Goal: Information Seeking & Learning: Check status

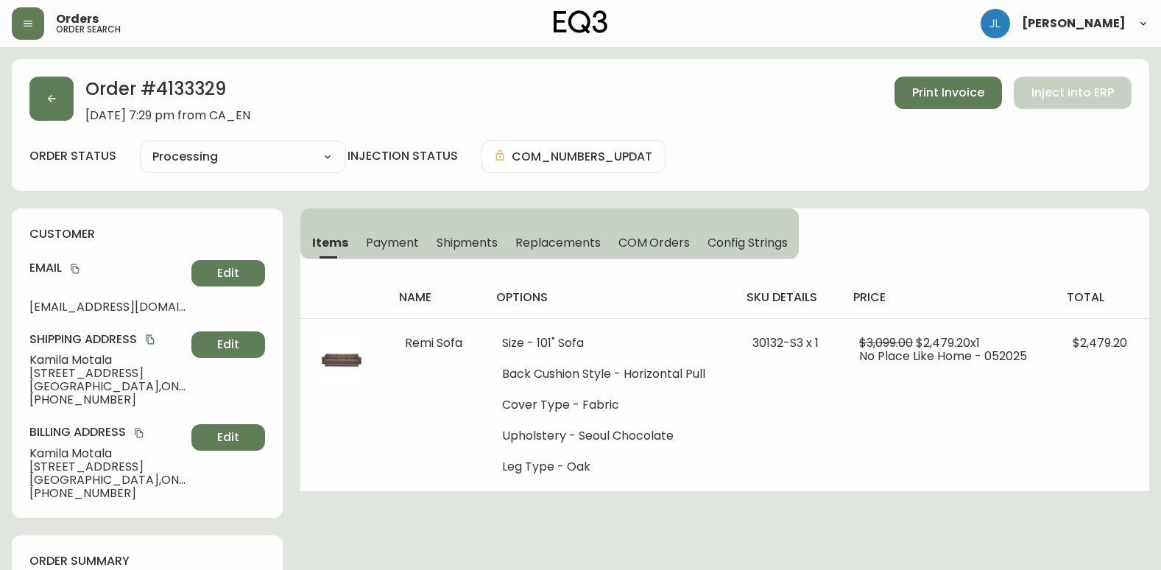
select select "PROCESSING"
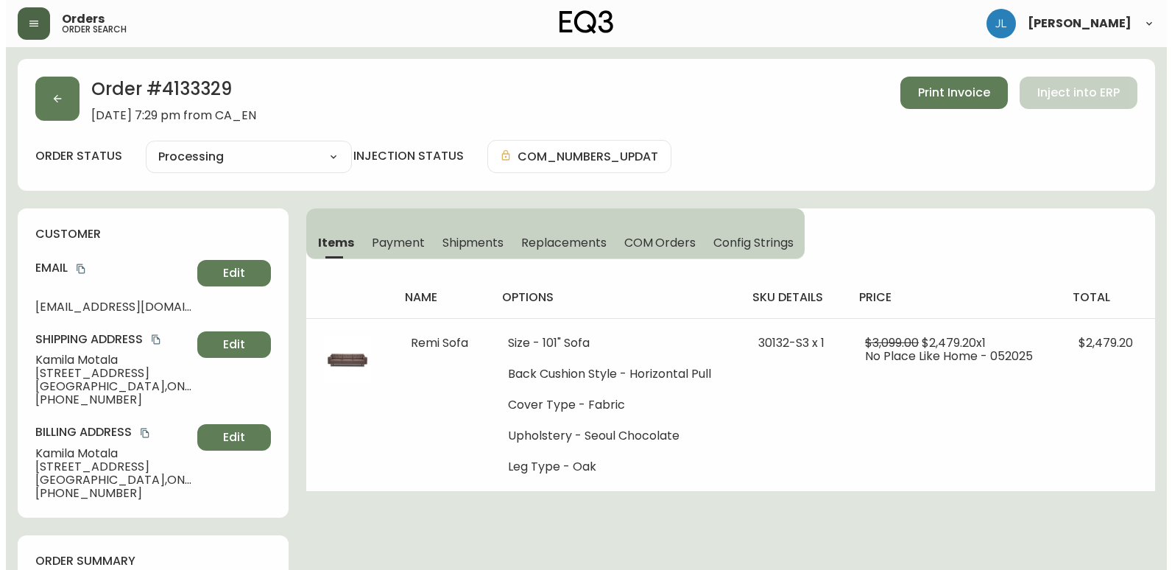
scroll to position [147, 0]
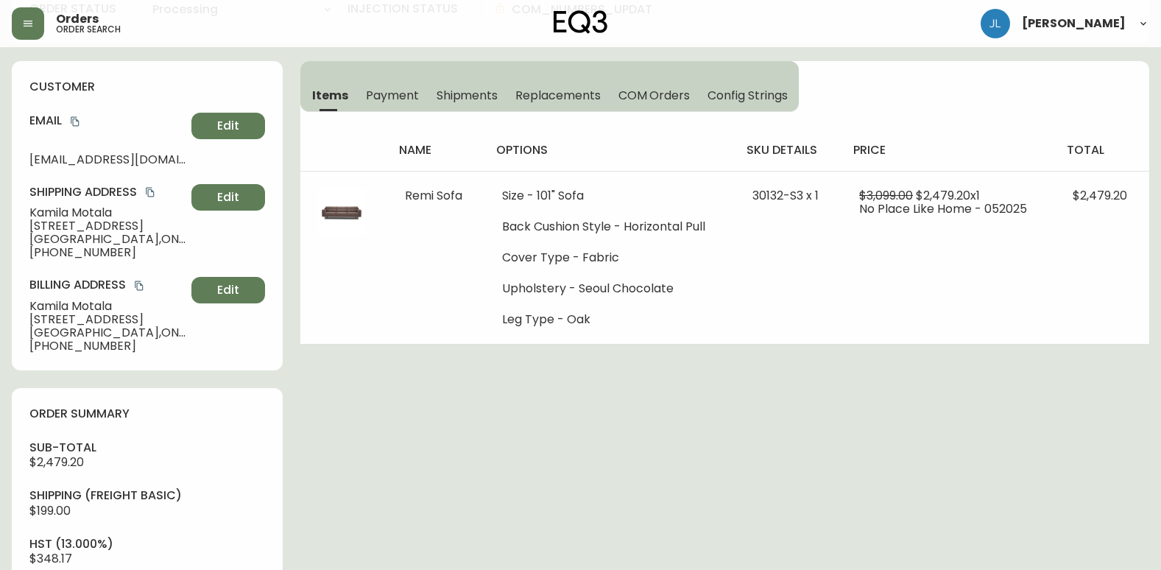
click at [11, 14] on header "Orders order search [PERSON_NAME]" at bounding box center [580, 23] width 1161 height 47
click at [41, 36] on button "button" at bounding box center [28, 23] width 32 height 32
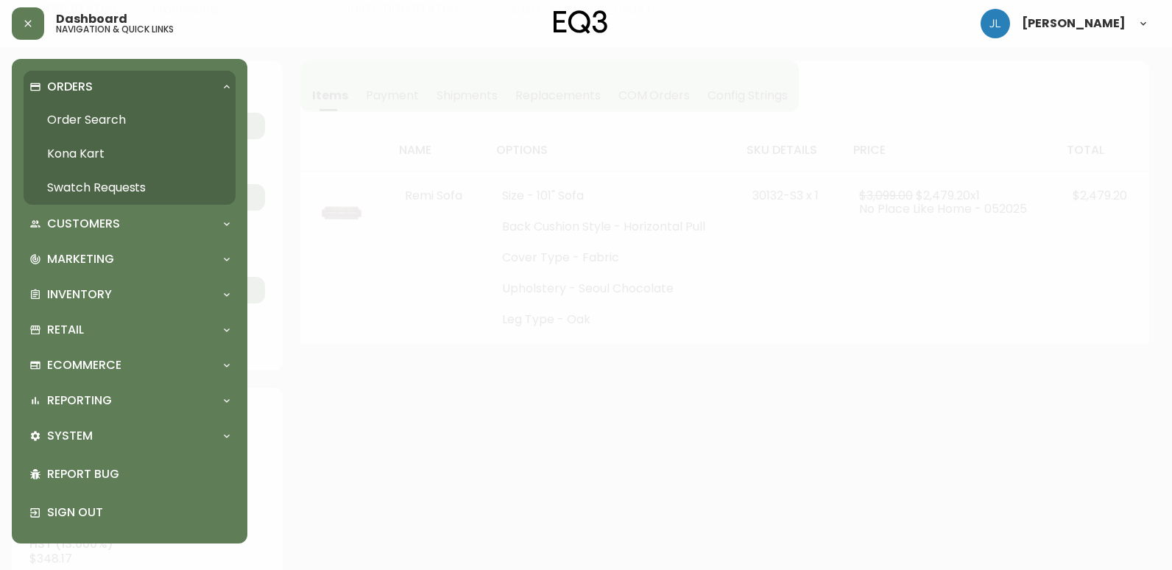
scroll to position [148, 0]
click at [79, 115] on link "Order Search" at bounding box center [130, 120] width 212 height 34
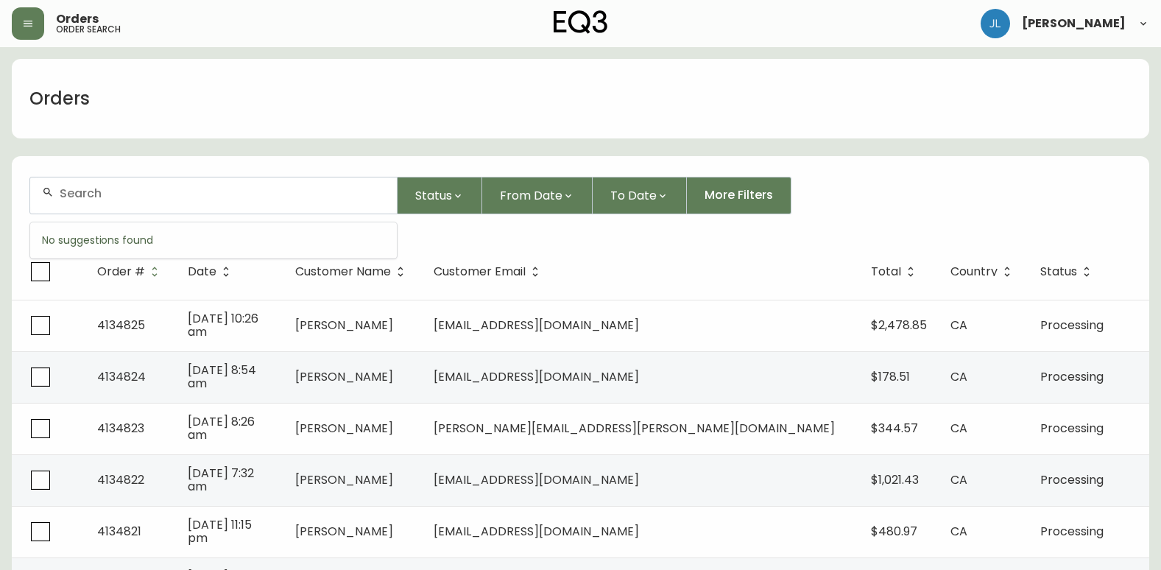
click at [161, 194] on input "text" at bounding box center [222, 193] width 325 height 14
paste input "[EMAIL_ADDRESS][DOMAIN_NAME]"
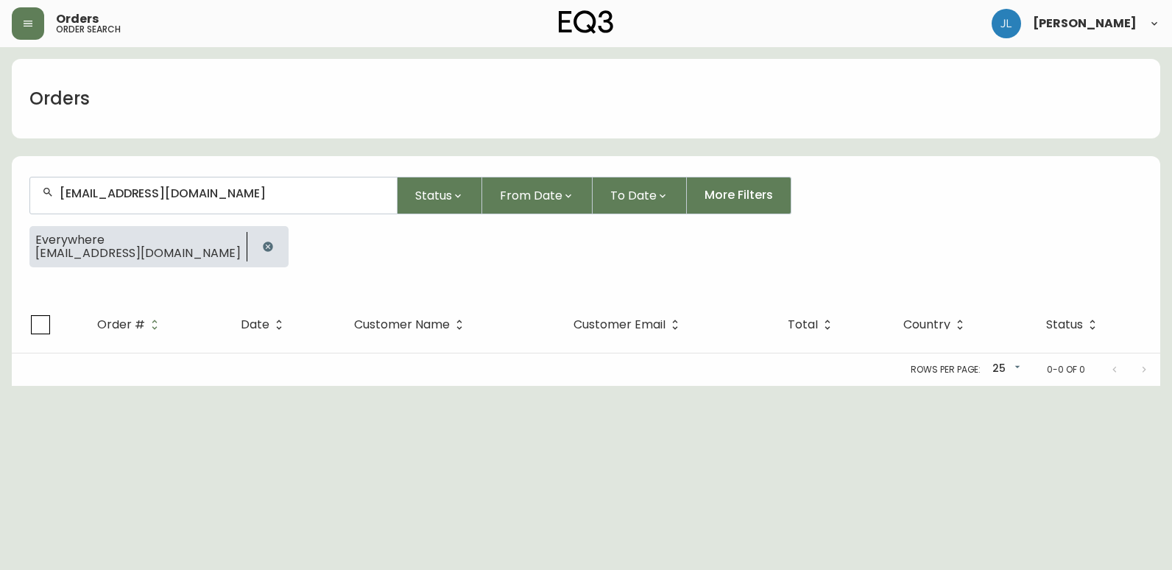
type input "[EMAIL_ADDRESS][DOMAIN_NAME]"
click at [263, 245] on icon "button" at bounding box center [268, 246] width 10 height 10
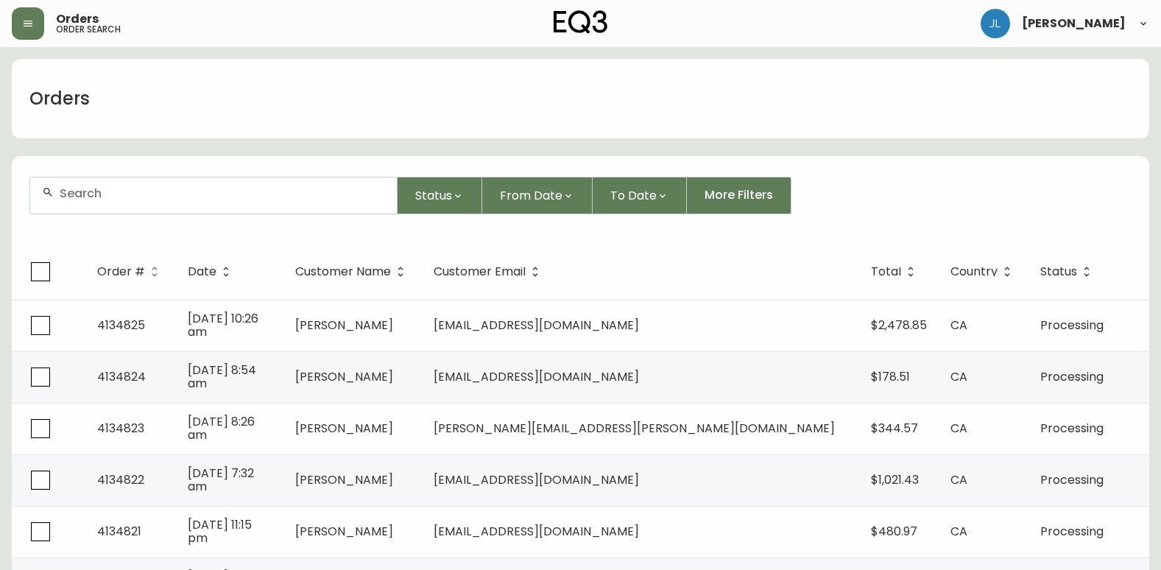
click at [204, 199] on input "text" at bounding box center [222, 193] width 325 height 14
type input "[PERSON_NAME]"
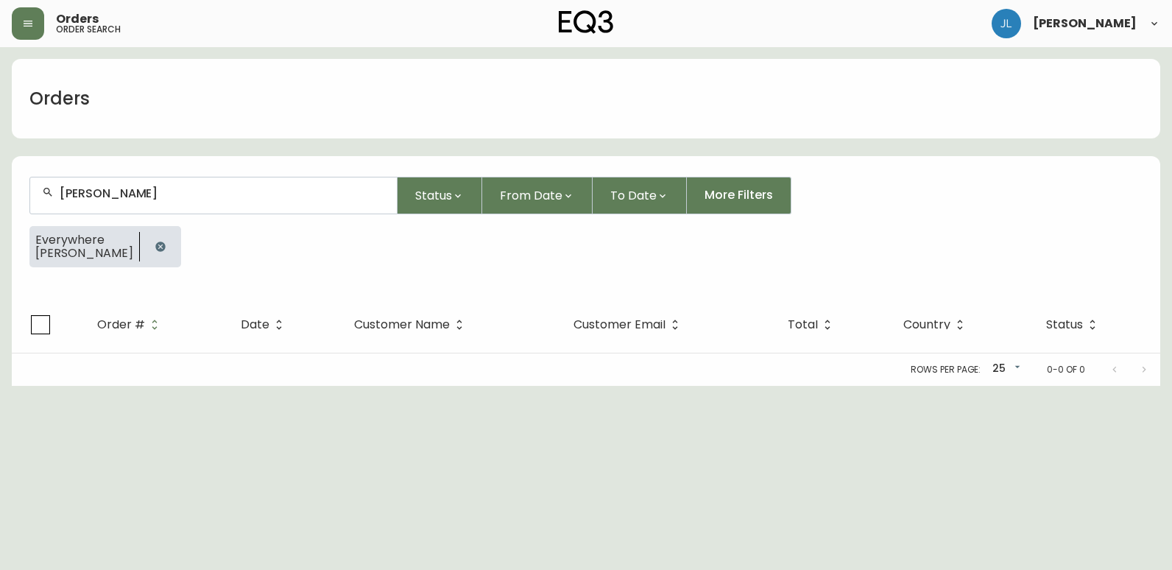
click at [24, 386] on html "Orders order search [PERSON_NAME] Orders [PERSON_NAME] Status From Date To Date…" at bounding box center [586, 193] width 1172 height 386
